Goal: Obtain resource: Obtain resource

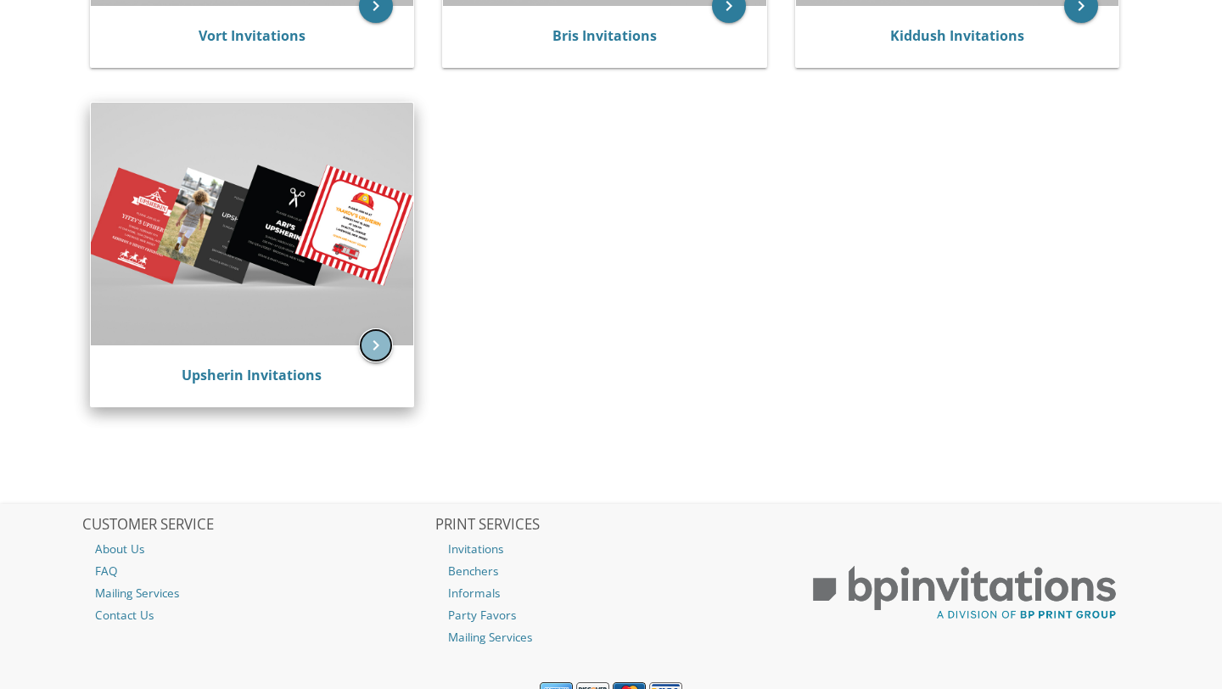
click at [372, 338] on icon "keyboard_arrow_right" at bounding box center [376, 345] width 34 height 34
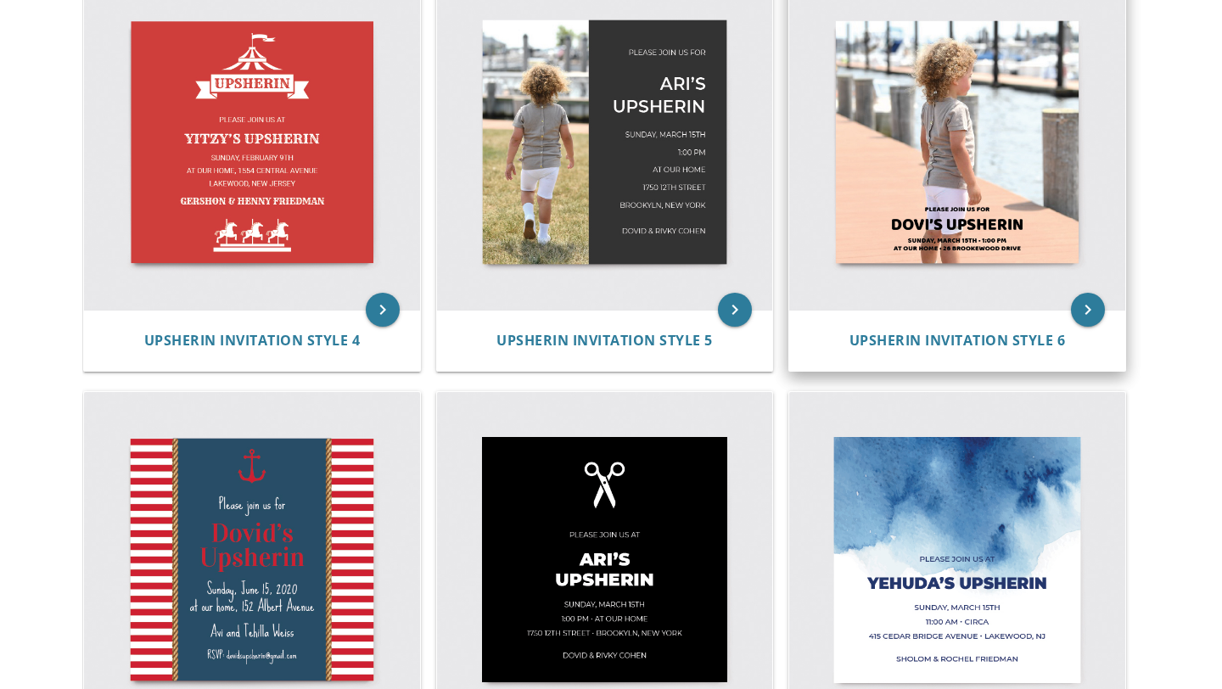
scroll to position [640, 0]
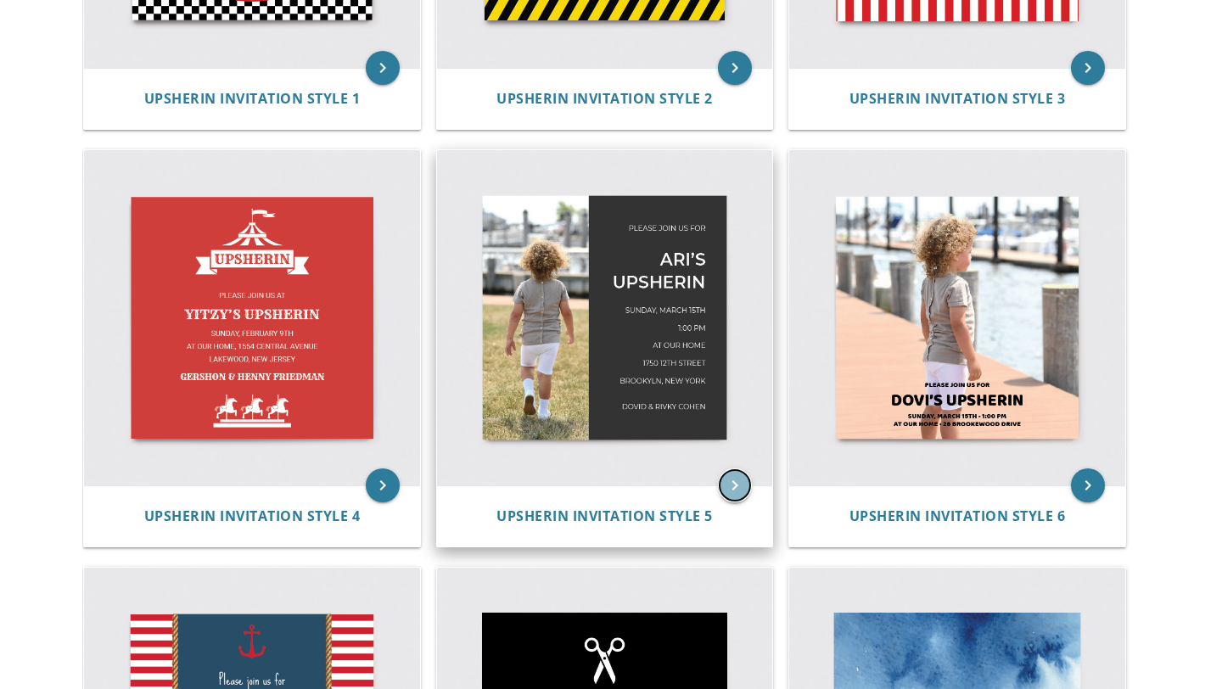
click at [734, 492] on icon "keyboard_arrow_right" at bounding box center [735, 485] width 34 height 34
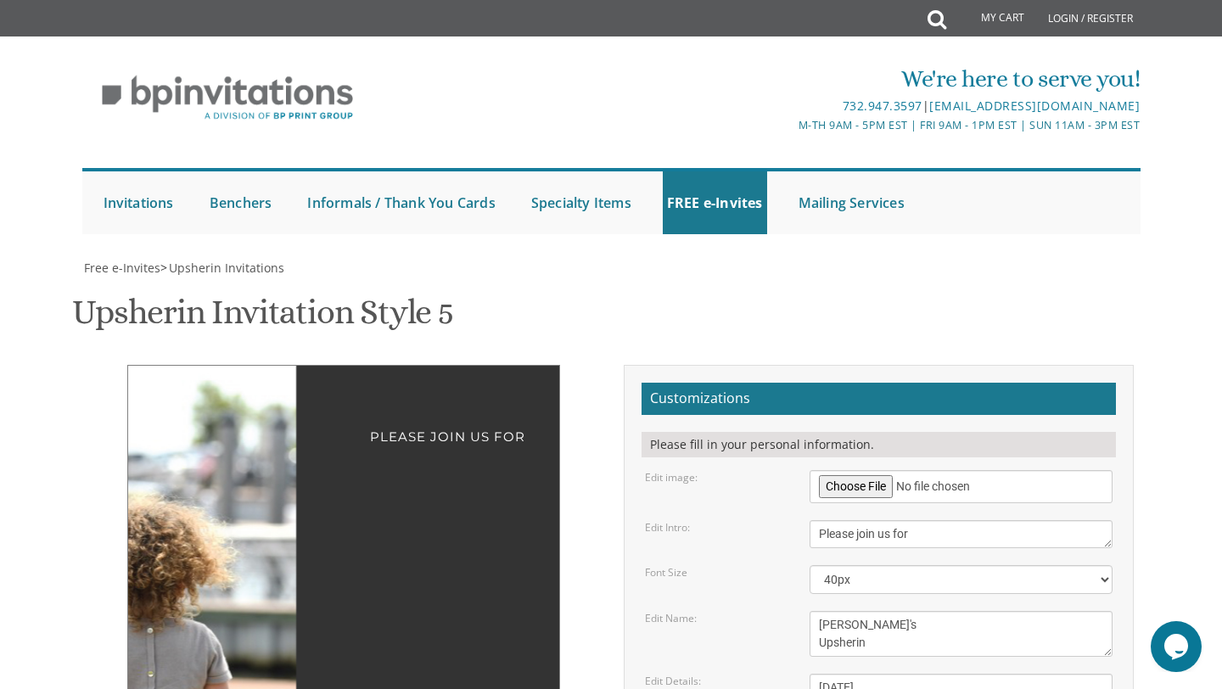
scroll to position [343, 0]
click at [846, 611] on textarea "[PERSON_NAME]'s Upsherin" at bounding box center [961, 634] width 304 height 46
click at [837, 611] on textarea "[PERSON_NAME]'s Upsherin" at bounding box center [961, 634] width 304 height 46
type textarea "[PERSON_NAME]'s Upsherin"
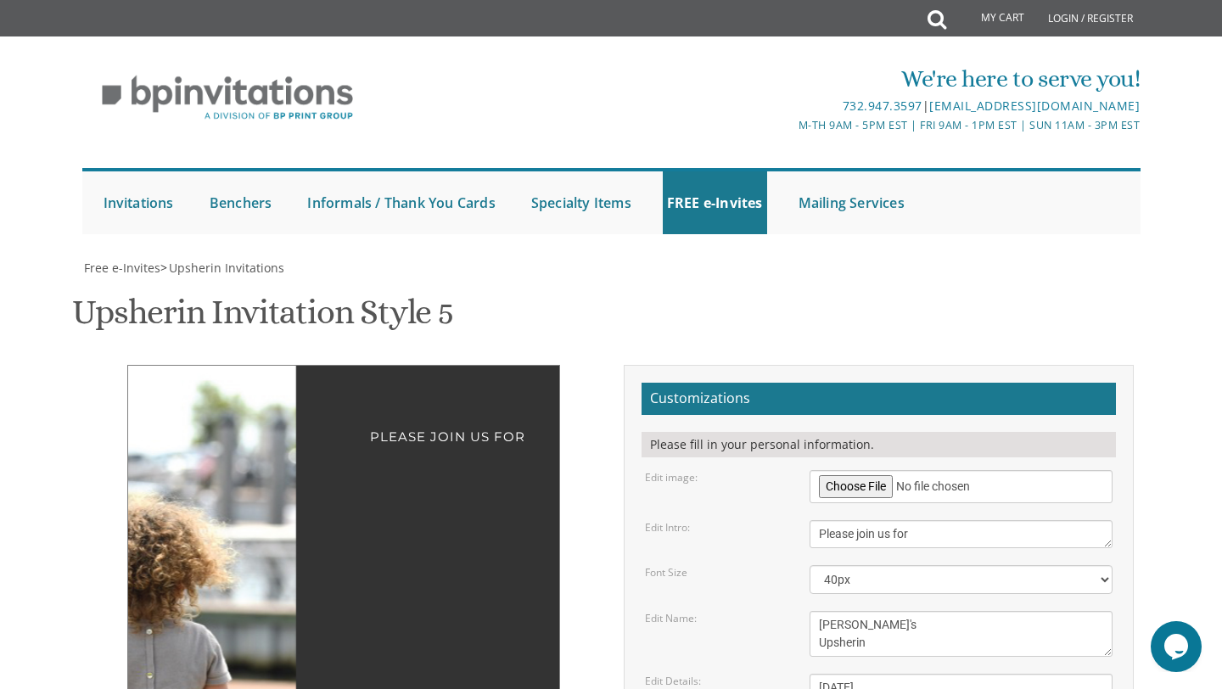
drag, startPoint x: 928, startPoint y: 424, endPoint x: 814, endPoint y: 399, distance: 116.5
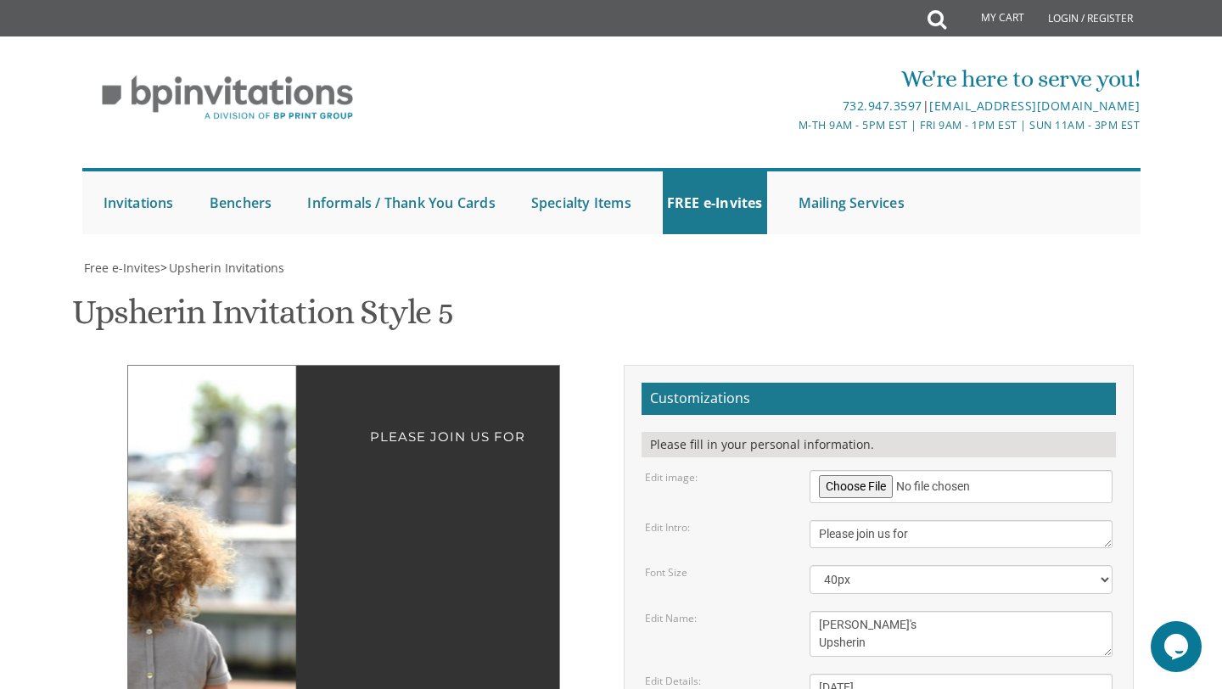
type textarea "Sunday, August 31st 1:00 pm at our home 11 Flannery Ave. Bsmt Lakewood, NJ 08701"
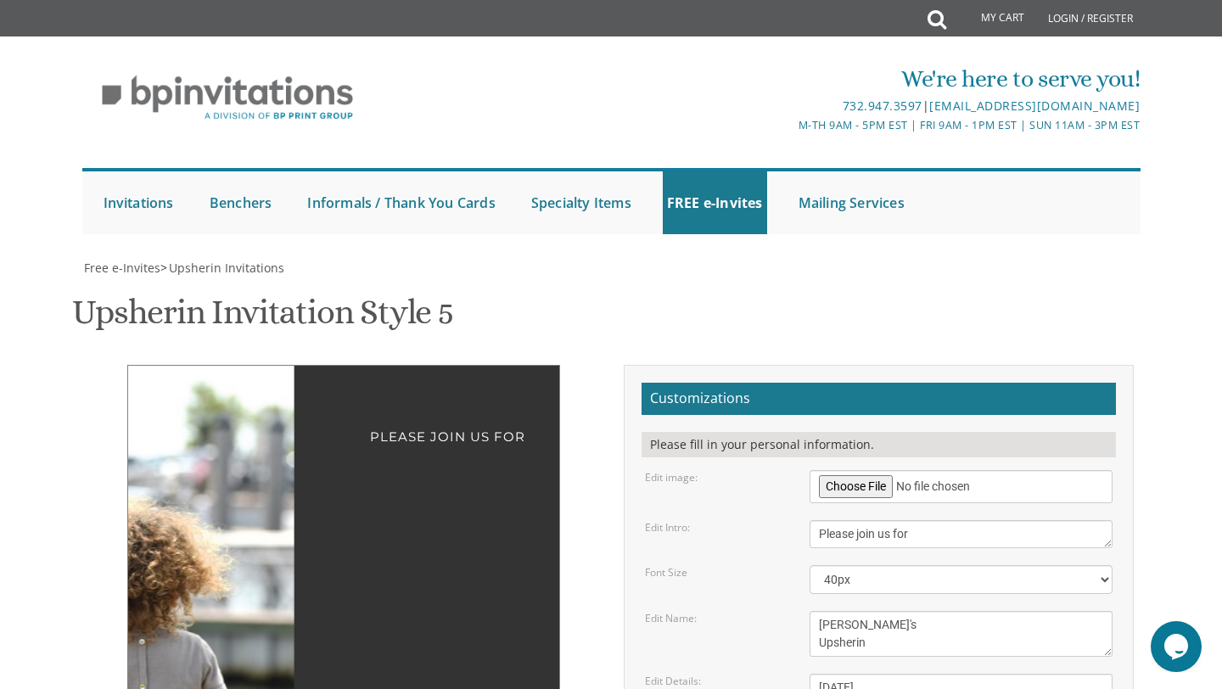
drag, startPoint x: 973, startPoint y: 484, endPoint x: 785, endPoint y: 480, distance: 188.4
type textarea "S"
type textarea "Chaim and Shani Dukelsky"
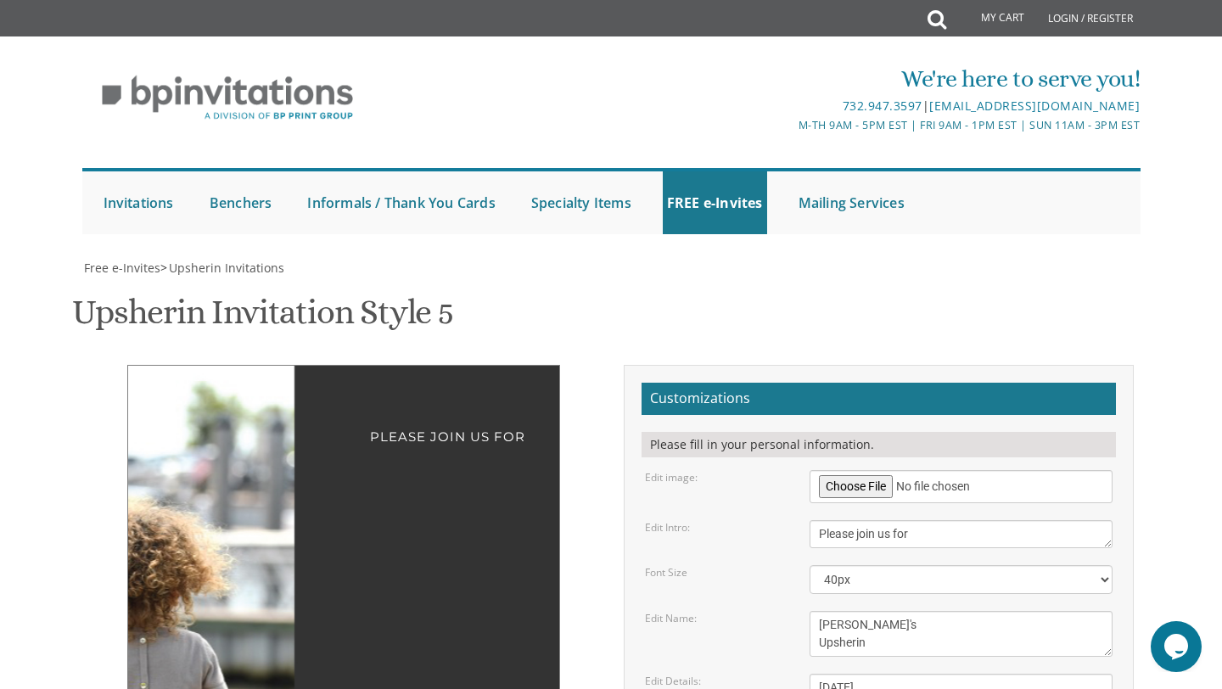
drag, startPoint x: 910, startPoint y: 480, endPoint x: 815, endPoint y: 478, distance: 95.0
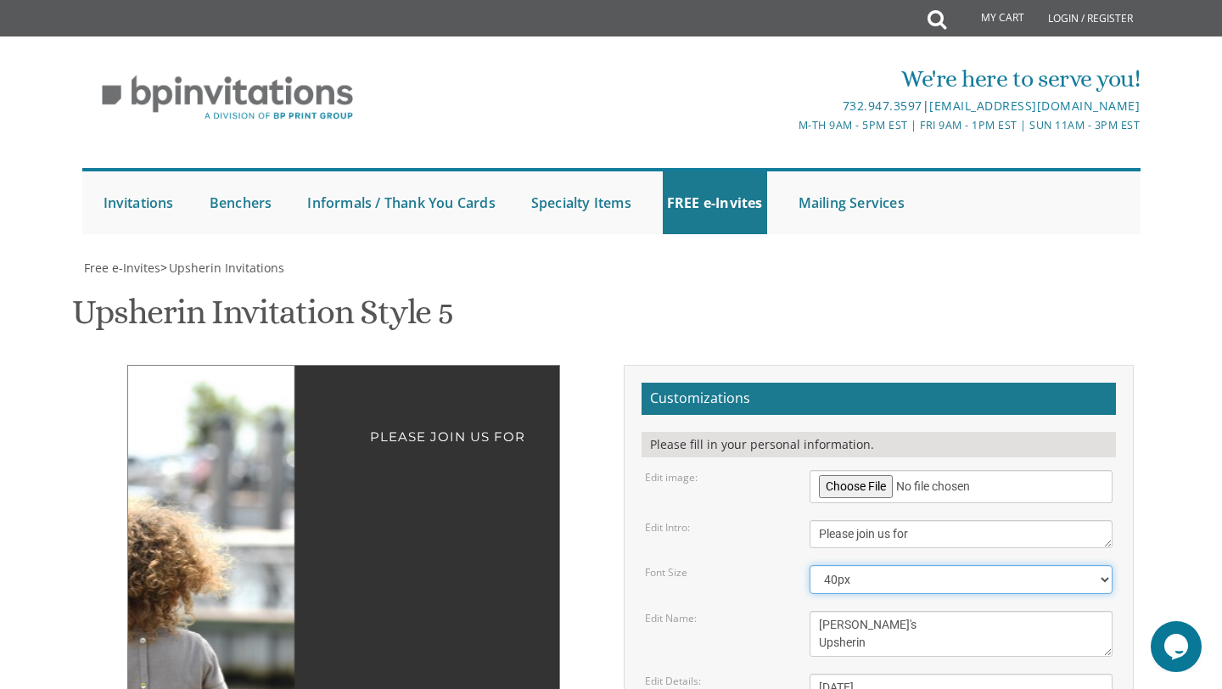
click at [1004, 565] on select "20px 30px 40px 50px" at bounding box center [961, 579] width 304 height 29
select select "30px"
click at [809, 565] on select "20px 30px 40px 50px" at bounding box center [961, 579] width 304 height 29
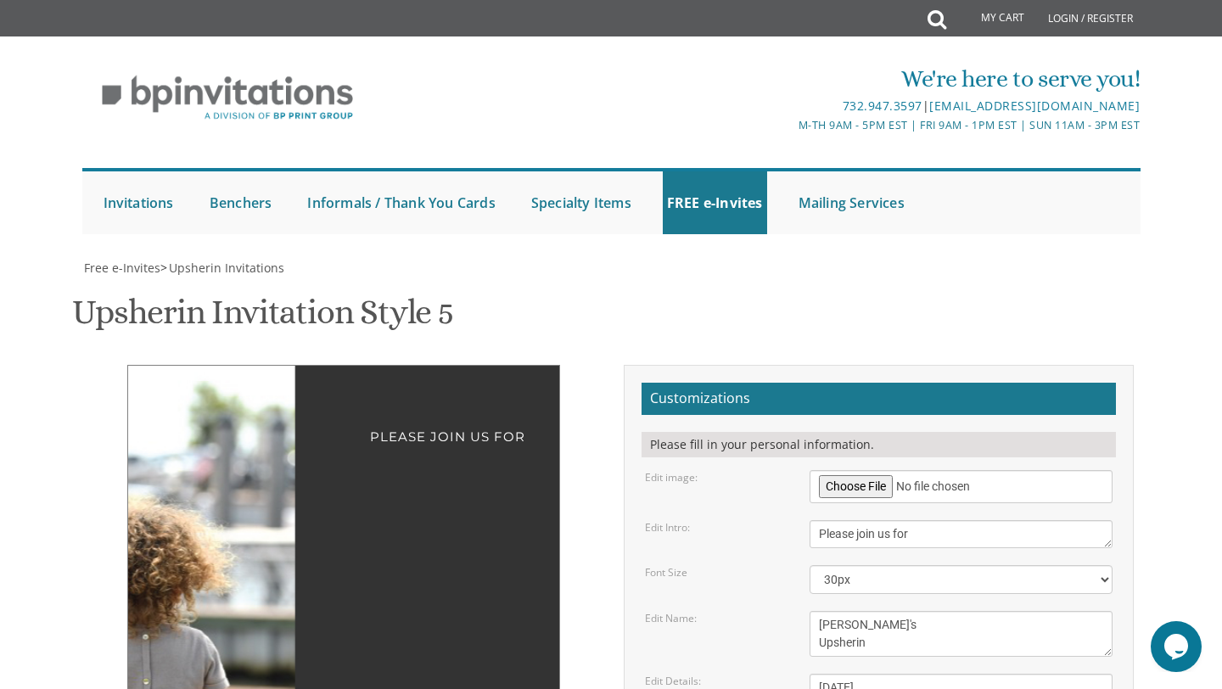
type textarea "[PERSON_NAME] & [PERSON_NAME]"
click at [795, 463] on form "Customizations Please fill in your personal information. Edit image: Edit Intro…" at bounding box center [878, 684] width 474 height 603
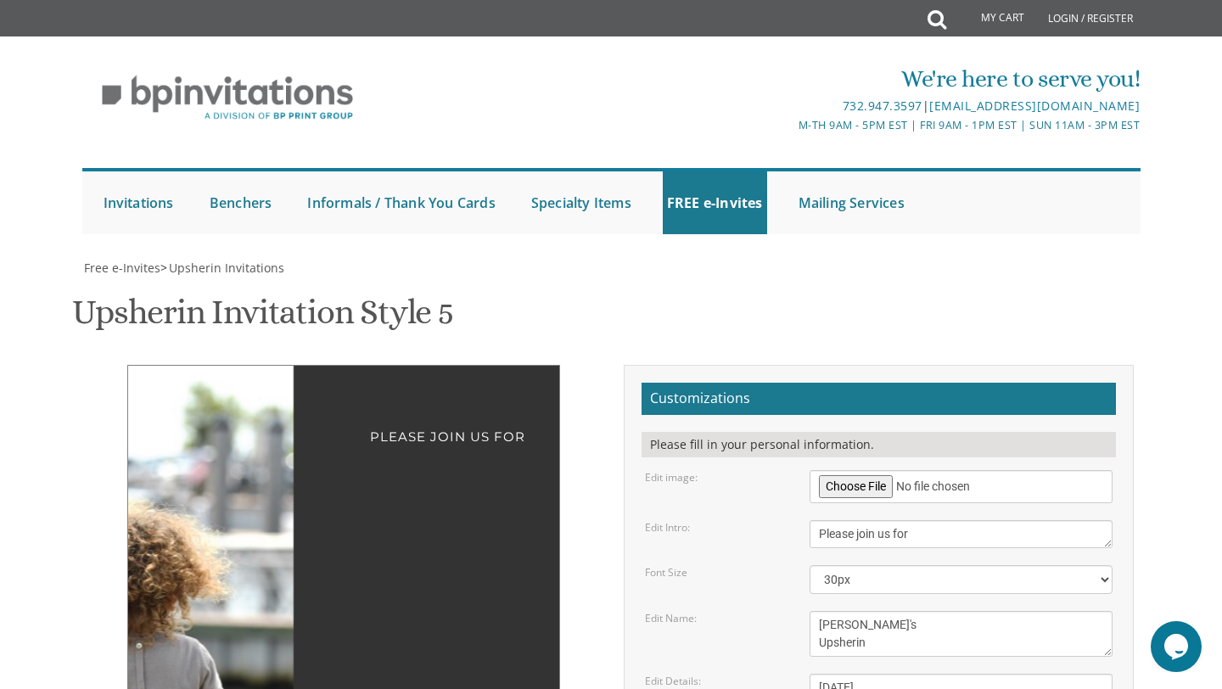
type textarea "[DATE] 1:00 pm at our home [STREET_ADDRESS][PERSON_NAME] [GEOGRAPHIC_DATA]"
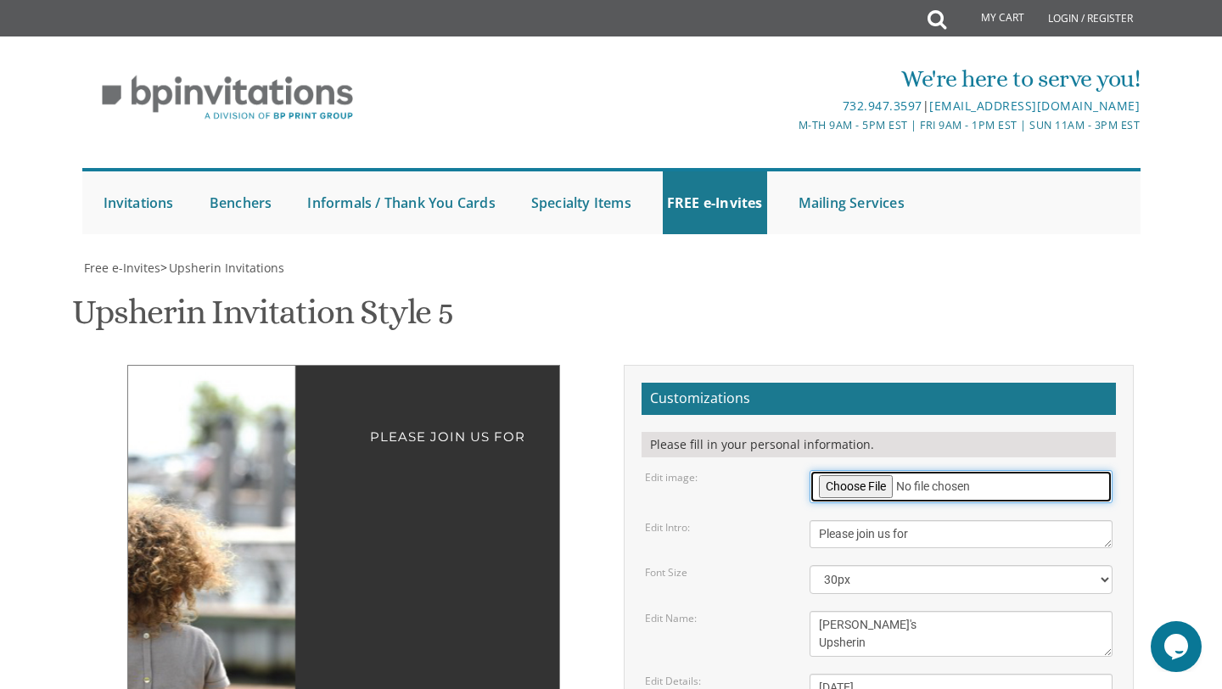
click at [860, 470] on input "file" at bounding box center [961, 486] width 304 height 33
type input "C:\fakepath\IMG_3719.jpg"
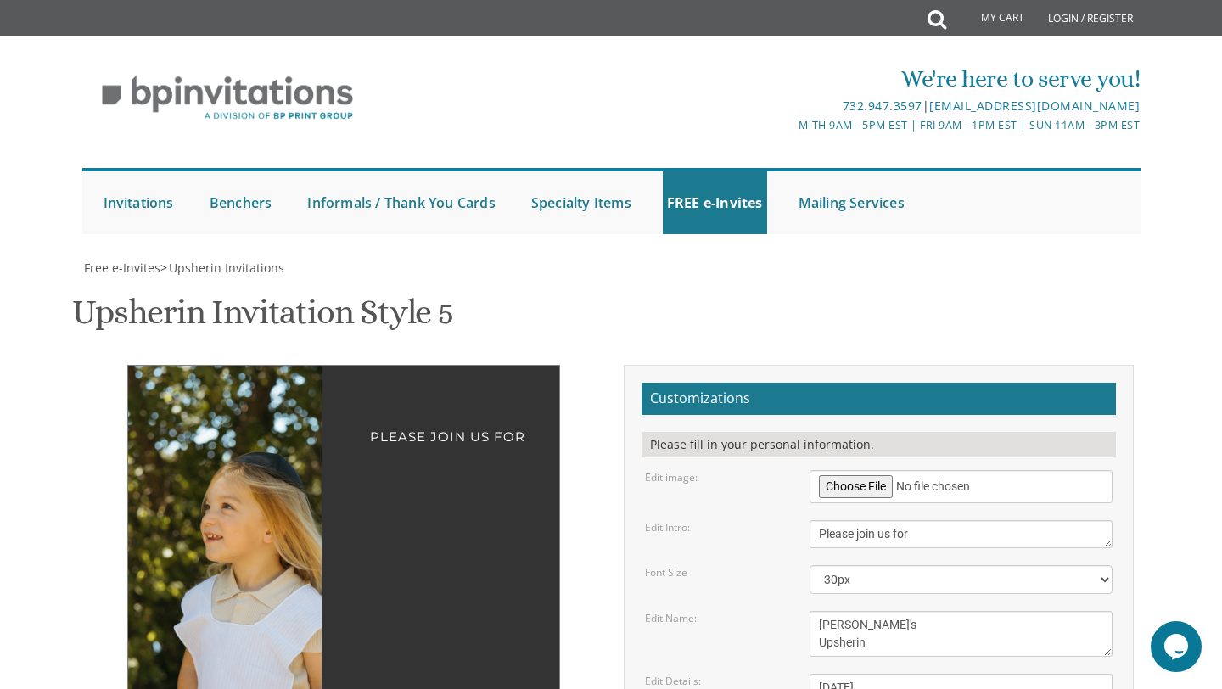
click at [296, 422] on img at bounding box center [273, 584] width 291 height 437
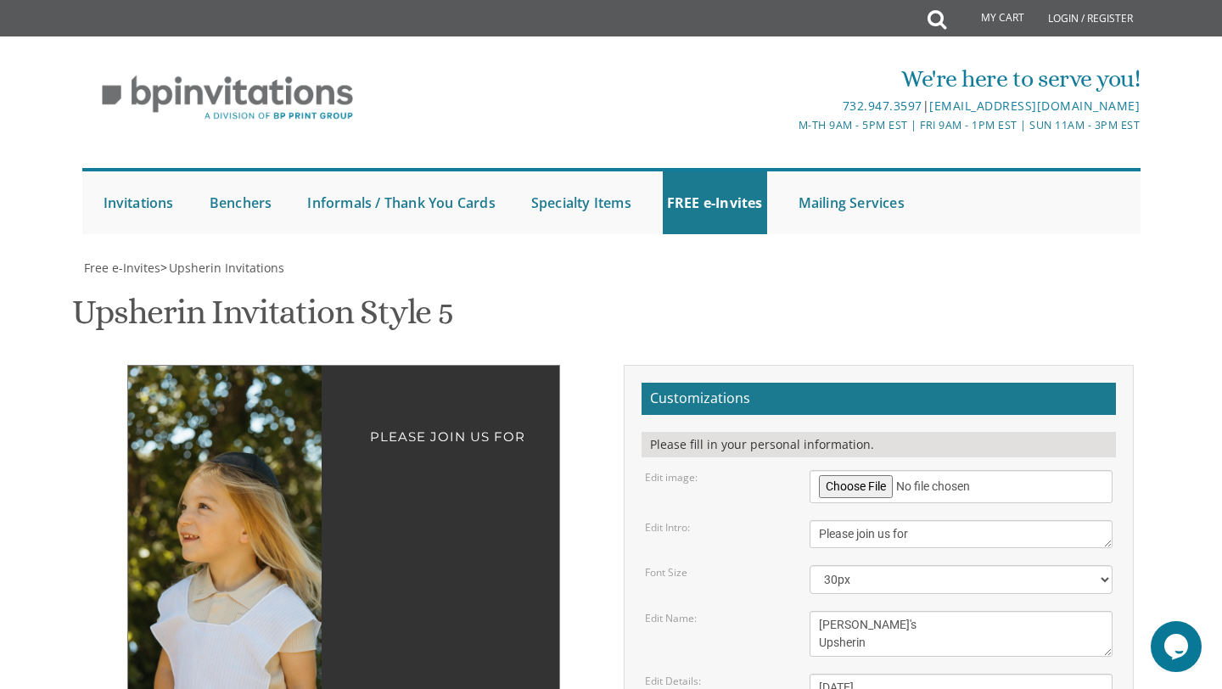
drag, startPoint x: 281, startPoint y: 380, endPoint x: 257, endPoint y: 331, distance: 54.6
click at [257, 366] on img at bounding box center [249, 584] width 291 height 437
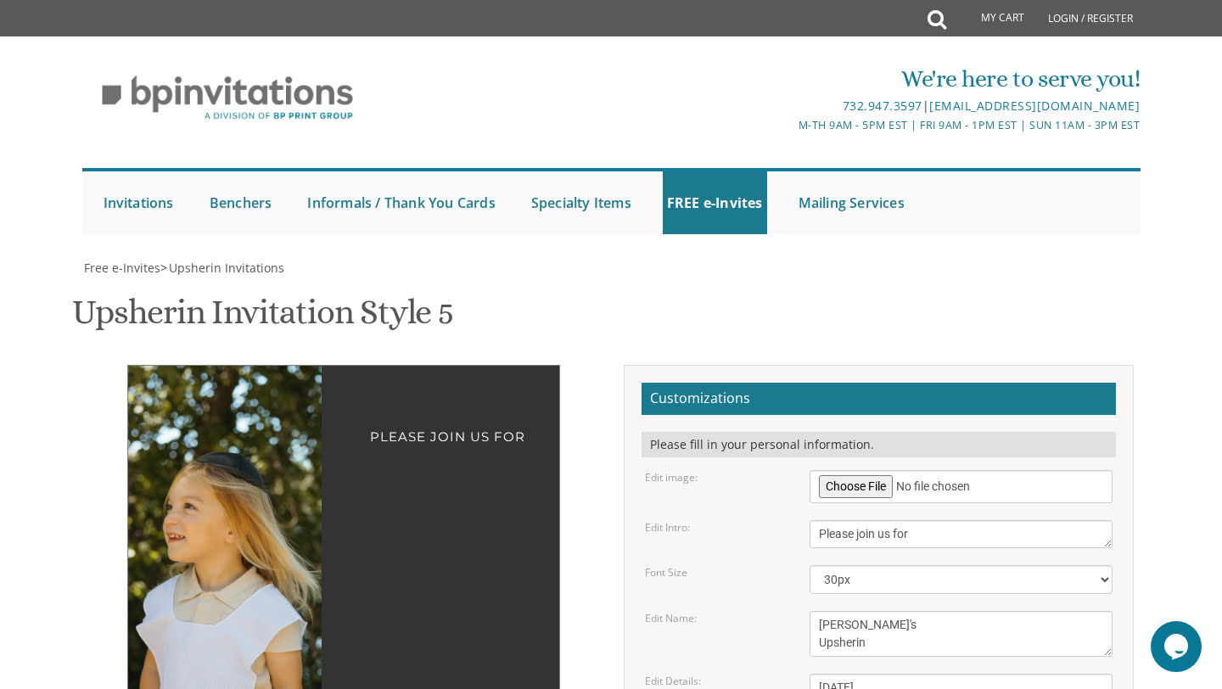
drag, startPoint x: 303, startPoint y: 411, endPoint x: 288, endPoint y: 414, distance: 14.6
click at [288, 414] on img at bounding box center [235, 584] width 291 height 437
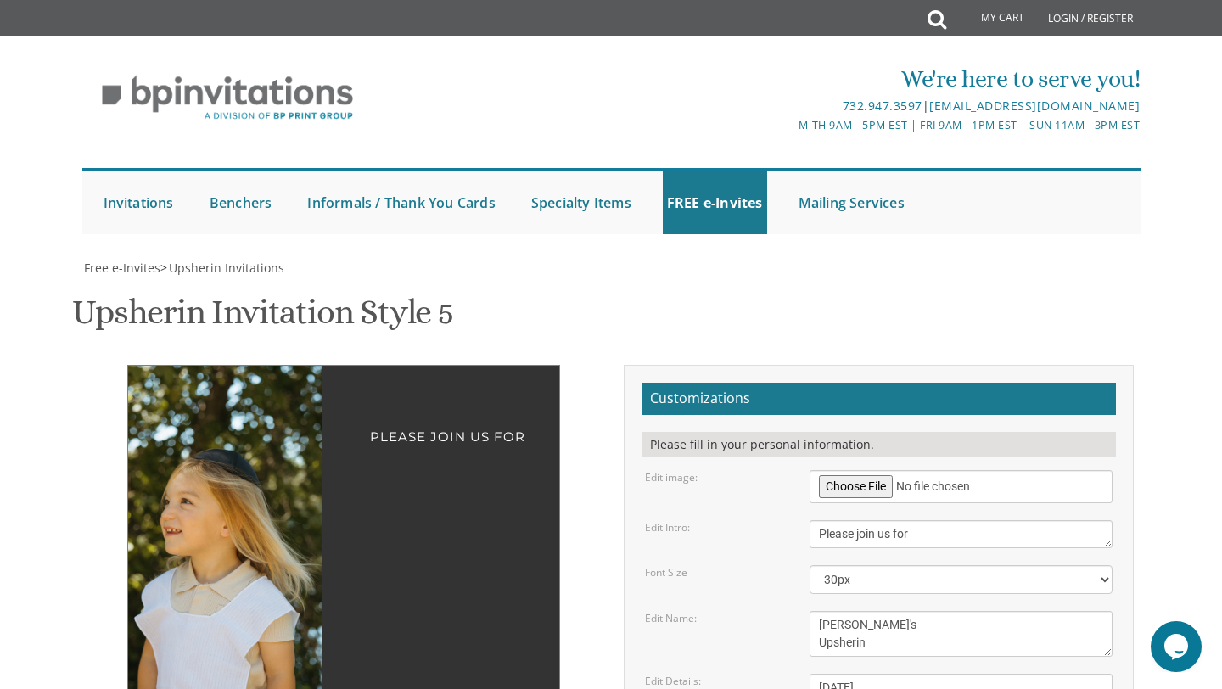
drag, startPoint x: 274, startPoint y: 459, endPoint x: 276, endPoint y: 444, distance: 15.4
click at [276, 444] on img at bounding box center [230, 577] width 281 height 422
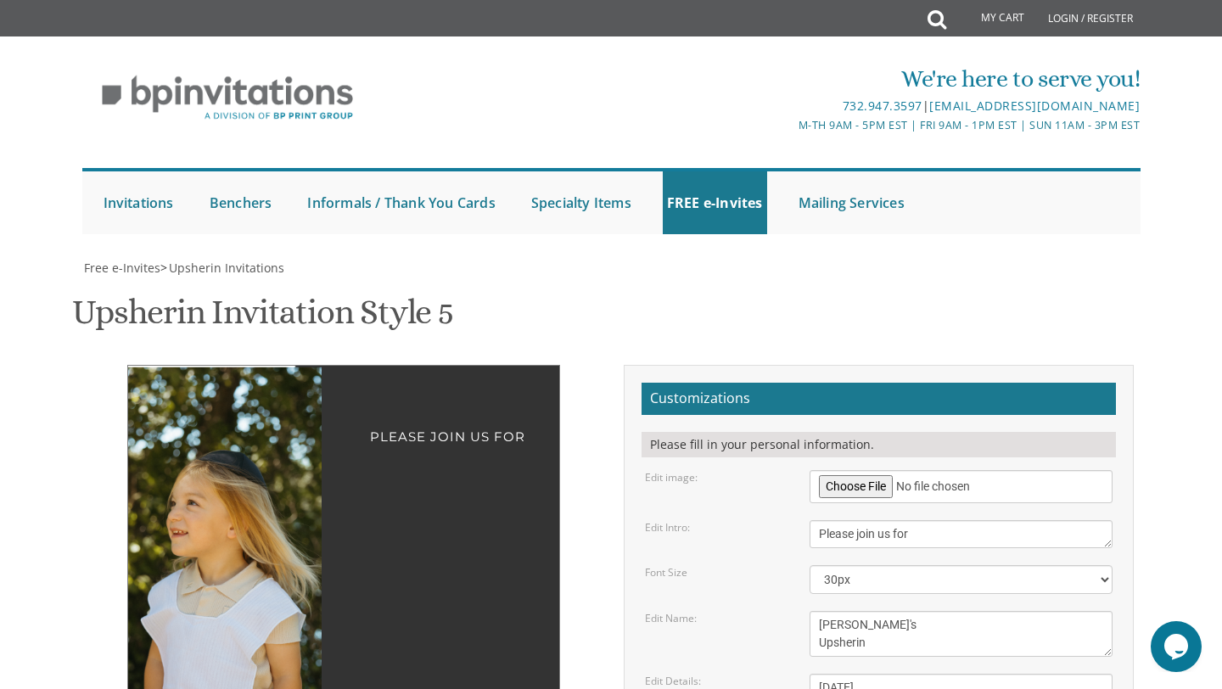
click at [277, 367] on img at bounding box center [236, 578] width 281 height 422
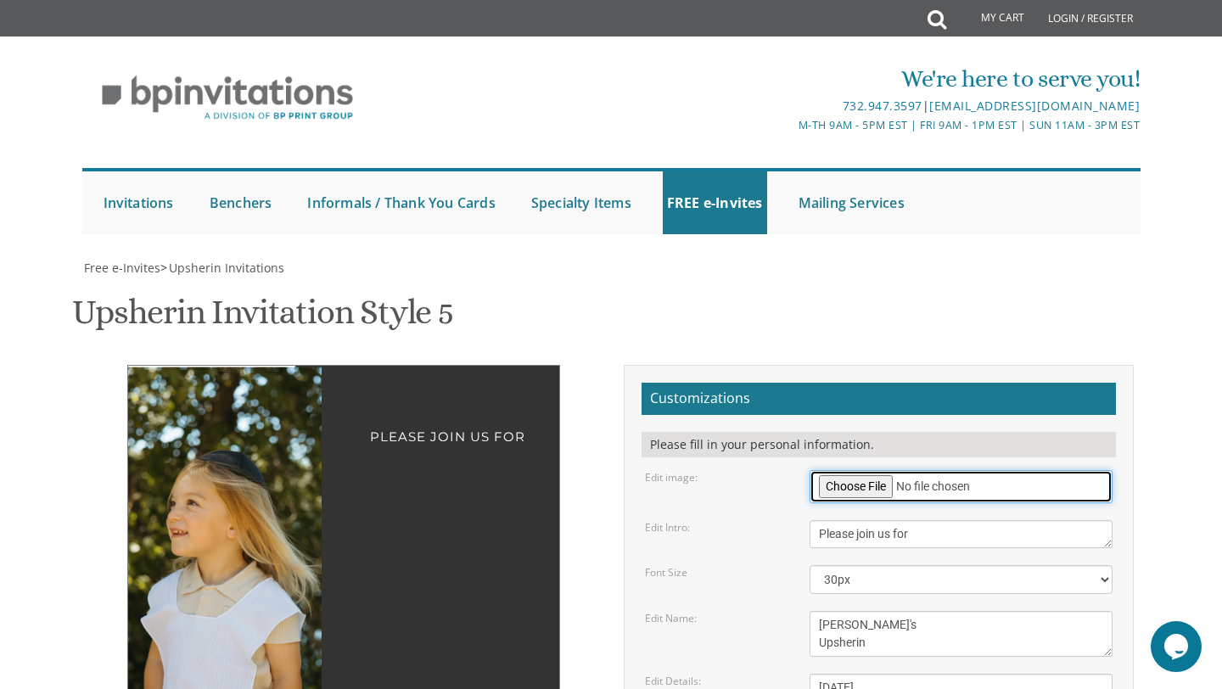
click at [851, 470] on input "file" at bounding box center [961, 486] width 304 height 33
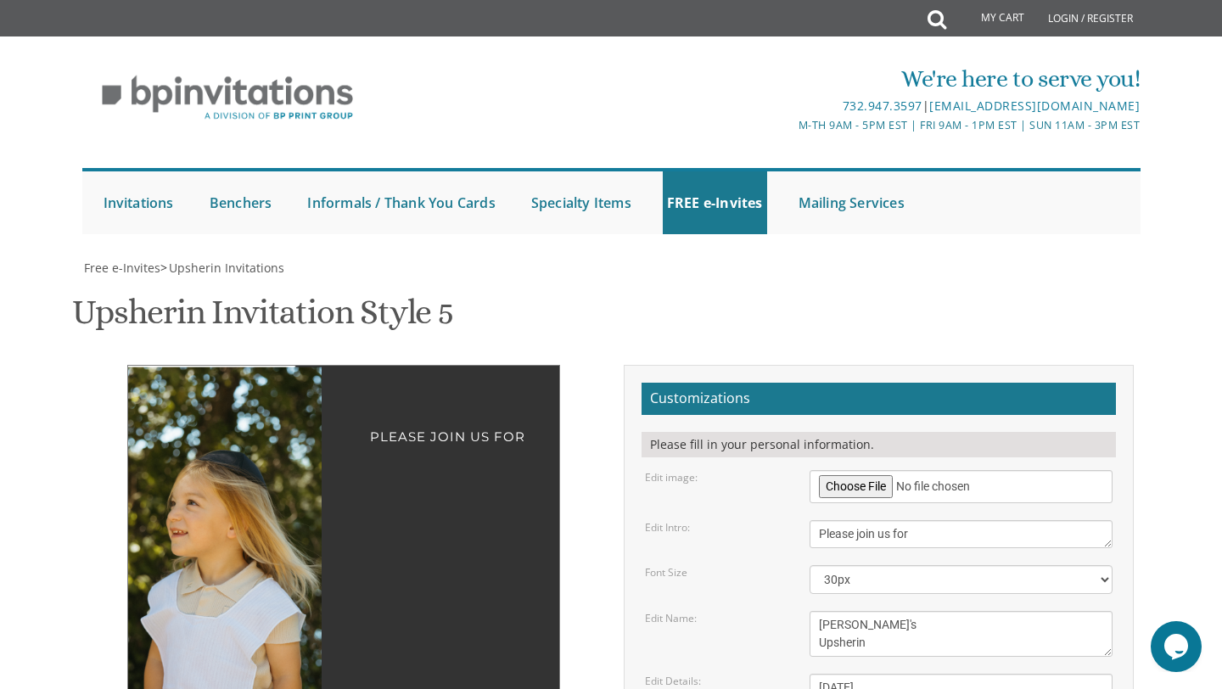
click at [893, 470] on input "file" at bounding box center [961, 486] width 304 height 33
click at [893, 432] on div "Please fill in your personal information." at bounding box center [878, 444] width 474 height 25
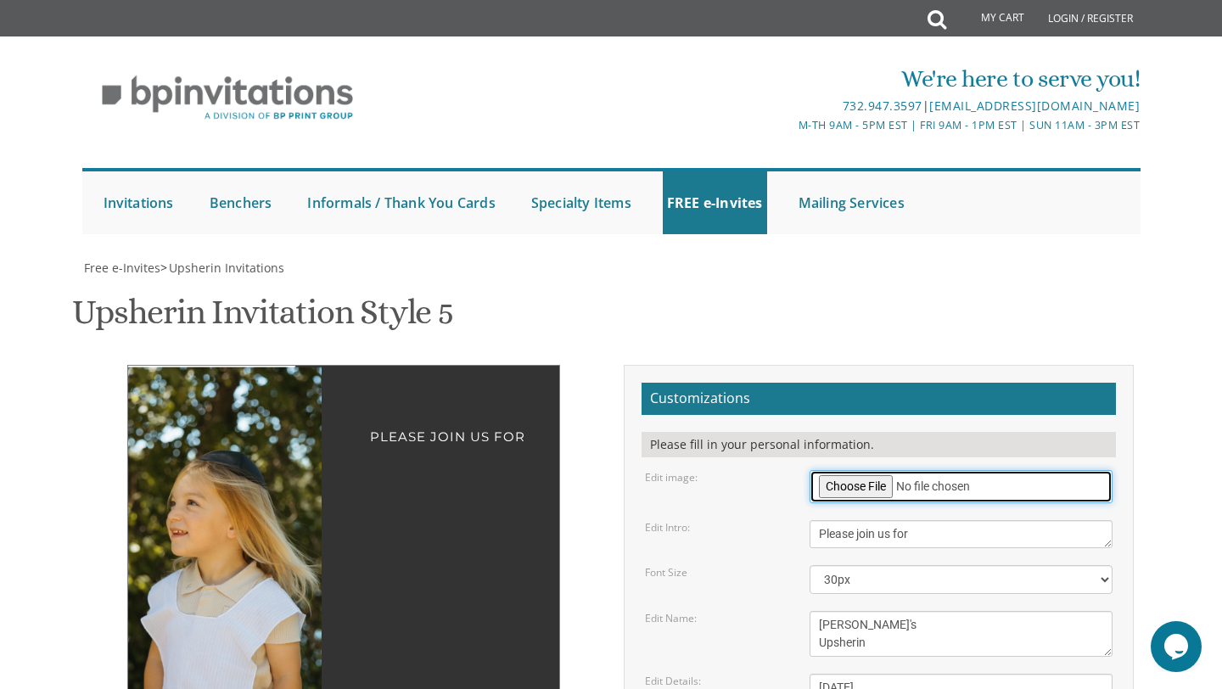
click at [842, 470] on input "file" at bounding box center [961, 486] width 304 height 33
type input "C:\fakepath\IMG_3298.jpg"
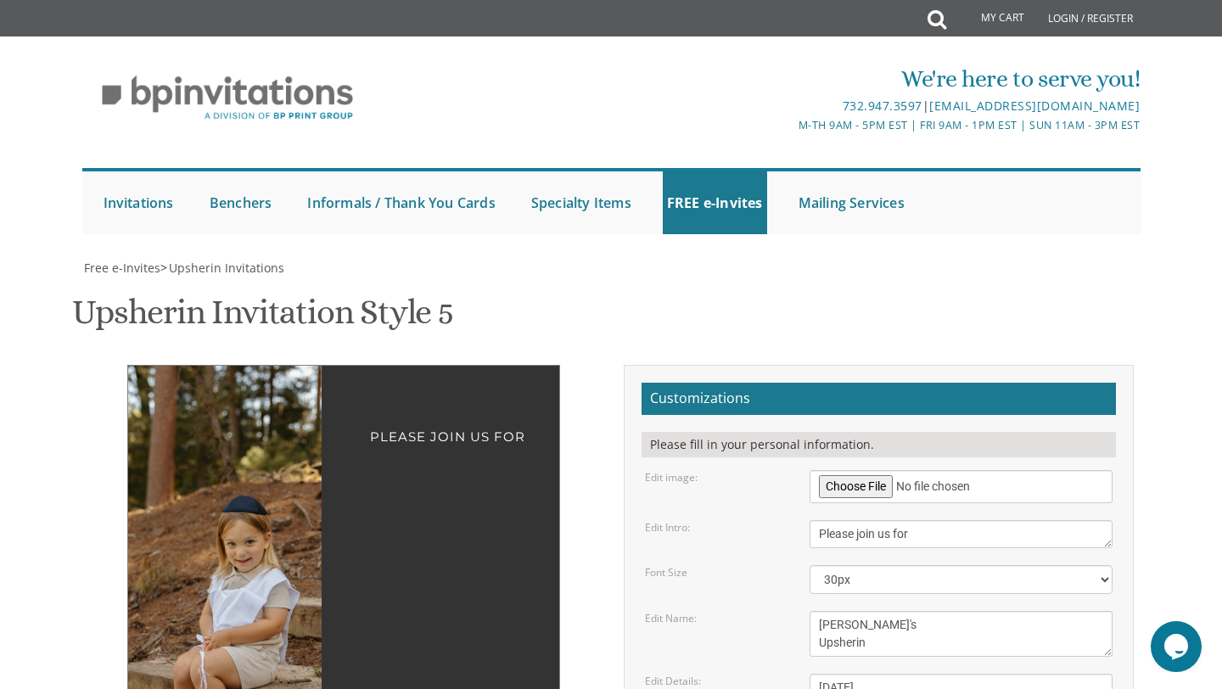
scroll to position [318, 0]
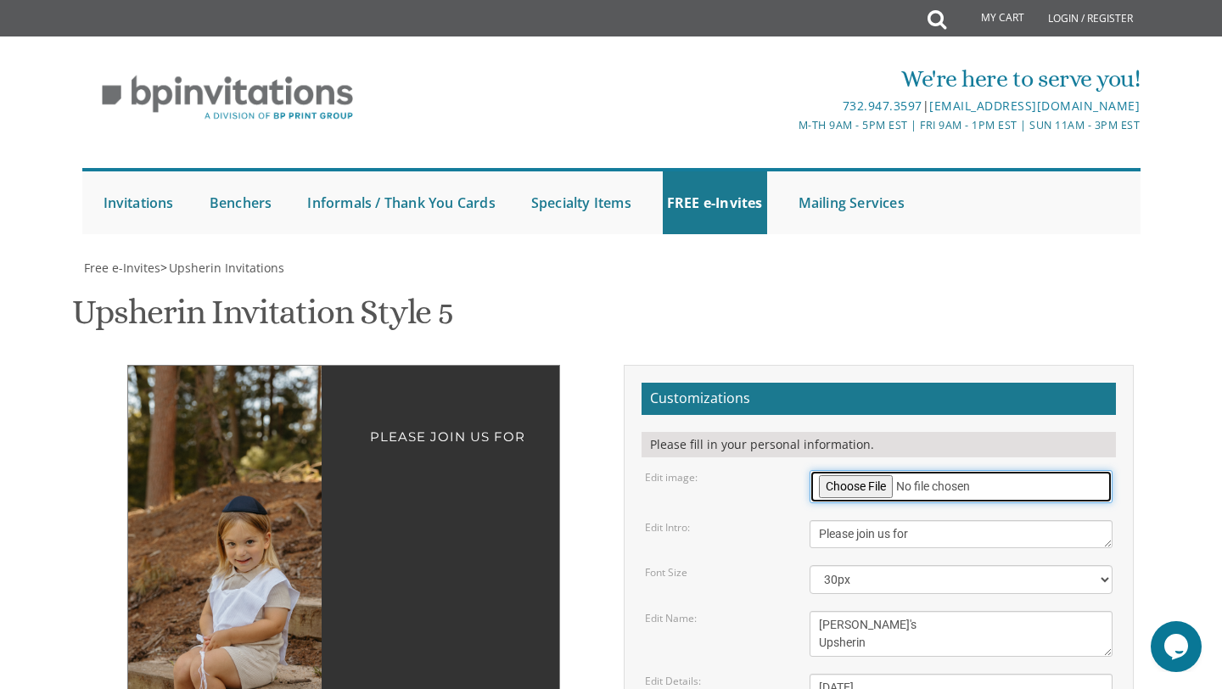
click at [857, 470] on input "file" at bounding box center [961, 486] width 304 height 33
type input "C:\fakepath\IMG_3719.jpg"
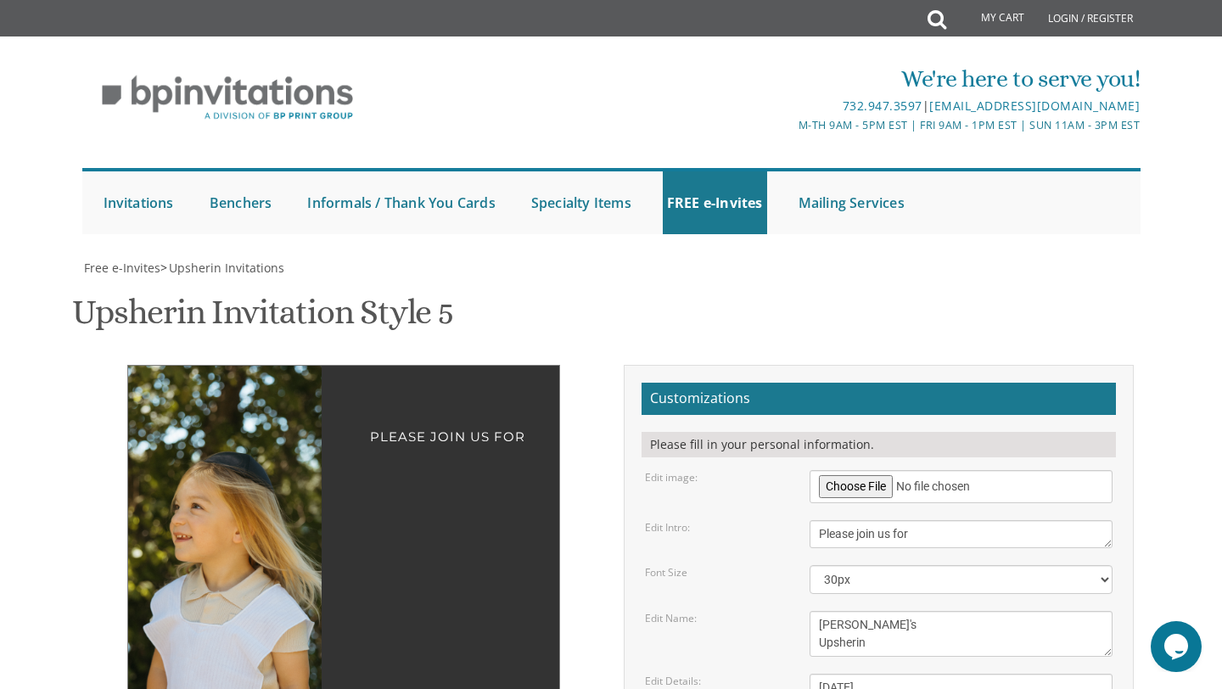
click at [261, 473] on img at bounding box center [242, 584] width 291 height 437
click at [247, 478] on img at bounding box center [242, 584] width 291 height 437
click at [241, 478] on img at bounding box center [242, 584] width 291 height 437
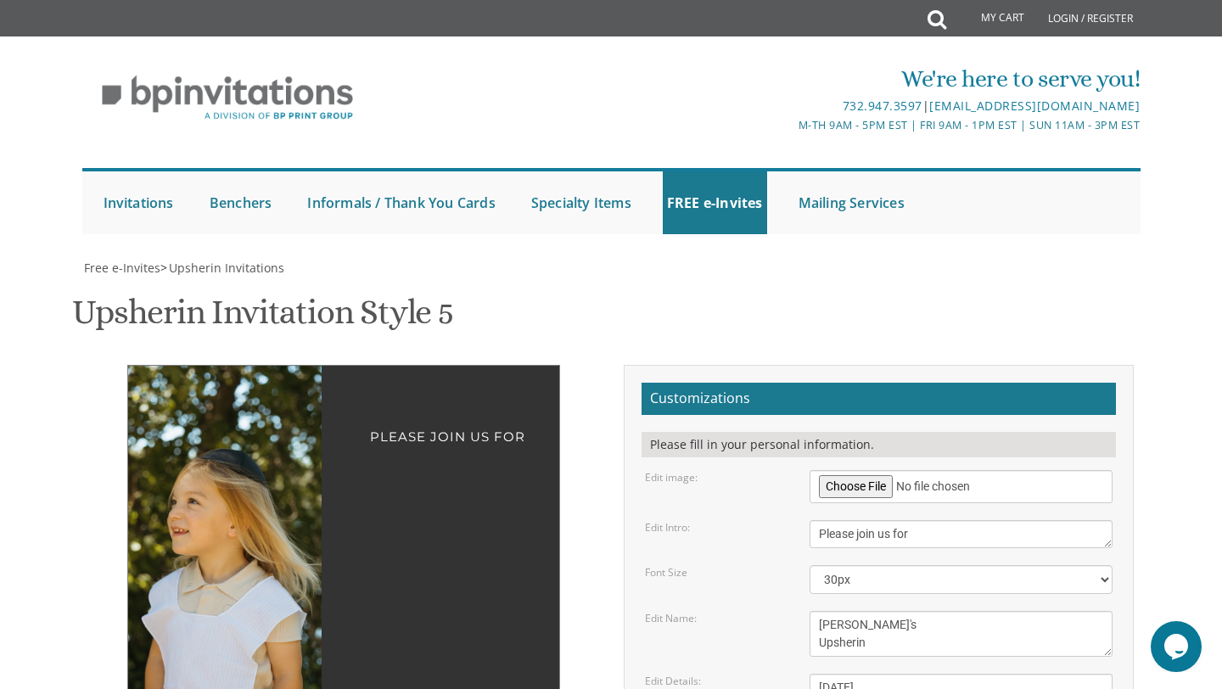
drag, startPoint x: 241, startPoint y: 478, endPoint x: 243, endPoint y: 462, distance: 16.2
click at [243, 462] on img at bounding box center [237, 577] width 281 height 422
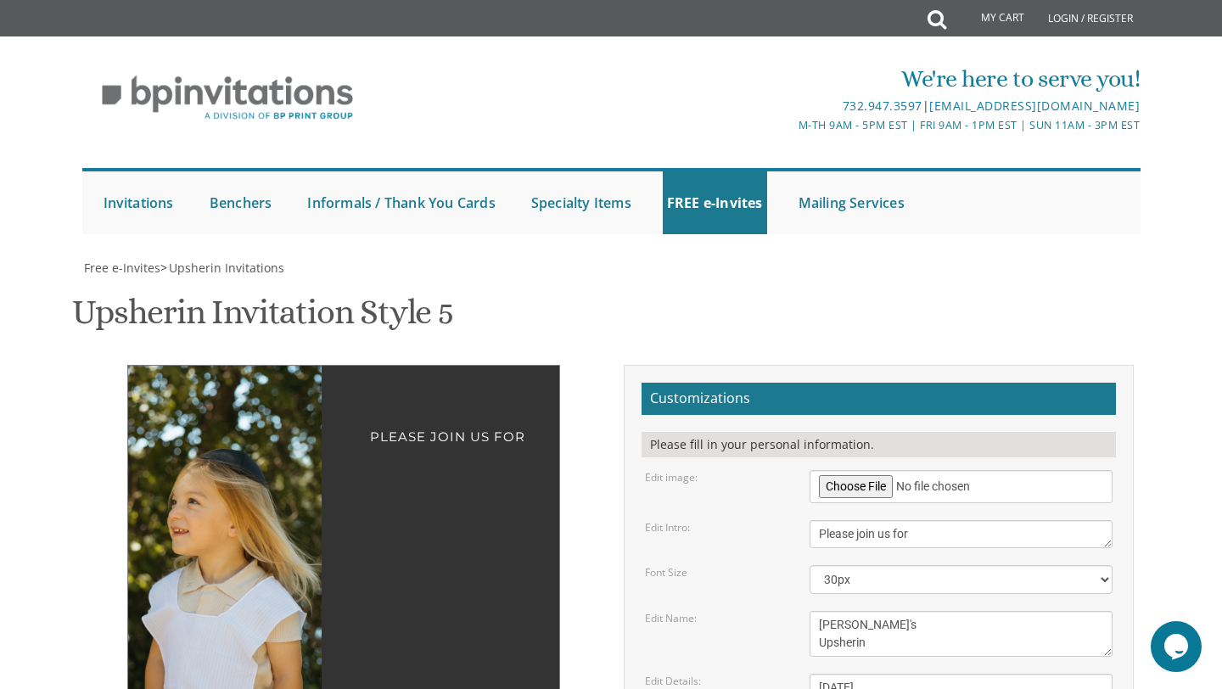
type textarea "[DATE] 1:00 pm at our home [STREET_ADDRESS][PERSON_NAME]"
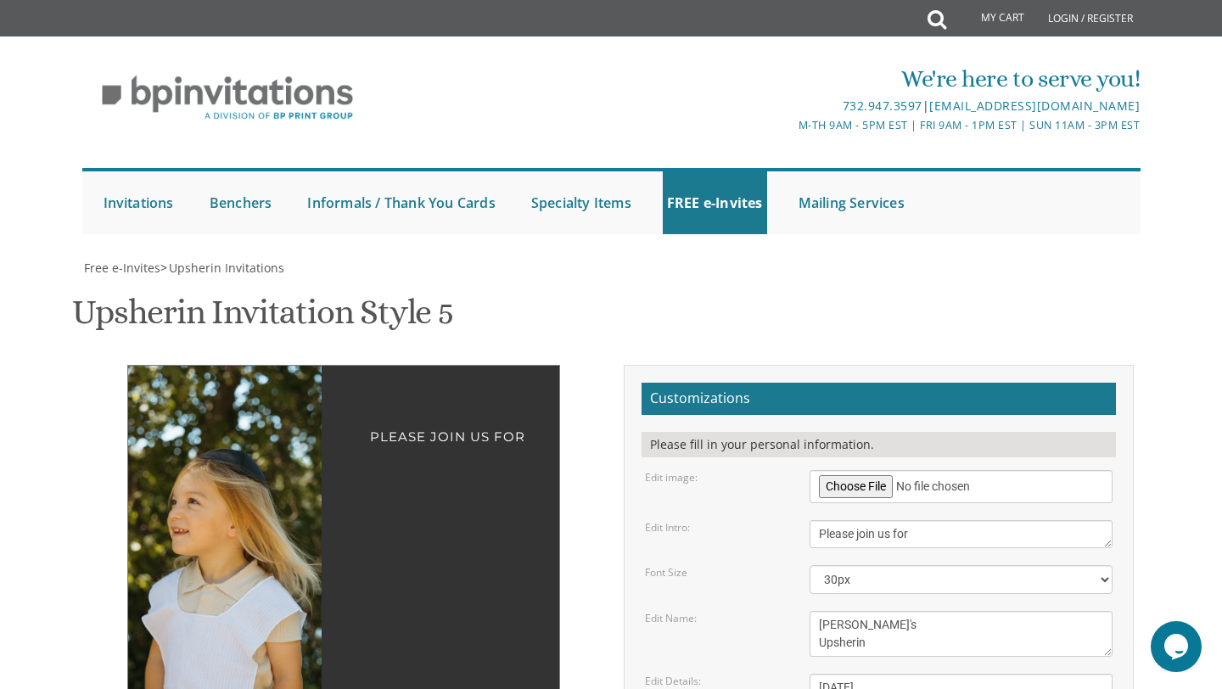
type input "shanicoleman21@gmail.com"
